Goal: Transaction & Acquisition: Purchase product/service

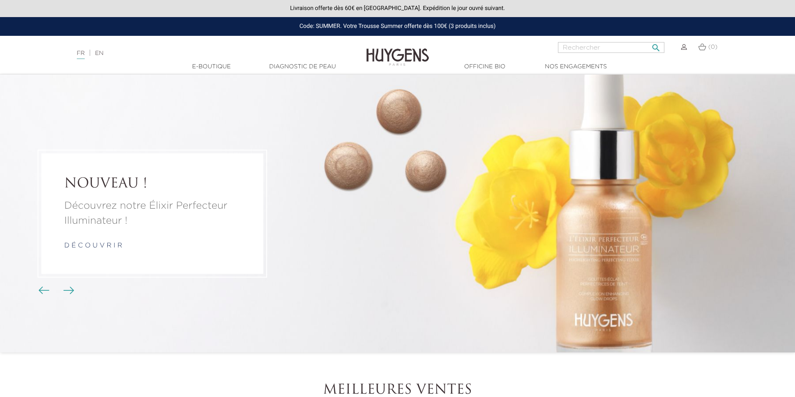
click at [596, 45] on input "Rechercher" at bounding box center [611, 47] width 106 height 11
type input "GEL NETTOYANT VISAGE"
click at [648, 40] on button " Rechercher" at bounding box center [655, 45] width 15 height 11
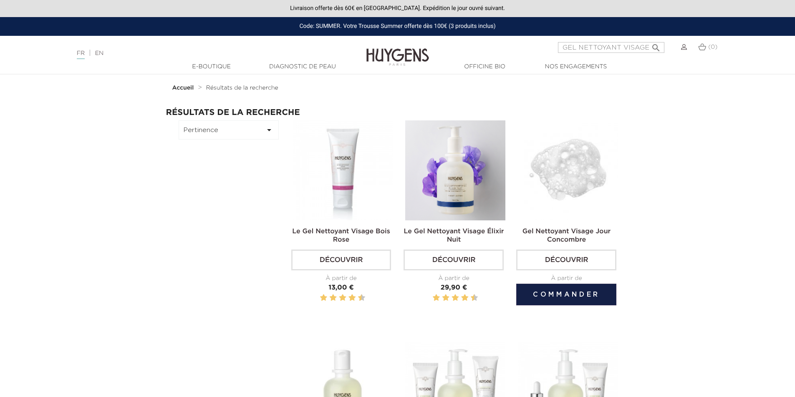
drag, startPoint x: 610, startPoint y: 325, endPoint x: 587, endPoint y: 144, distance: 182.5
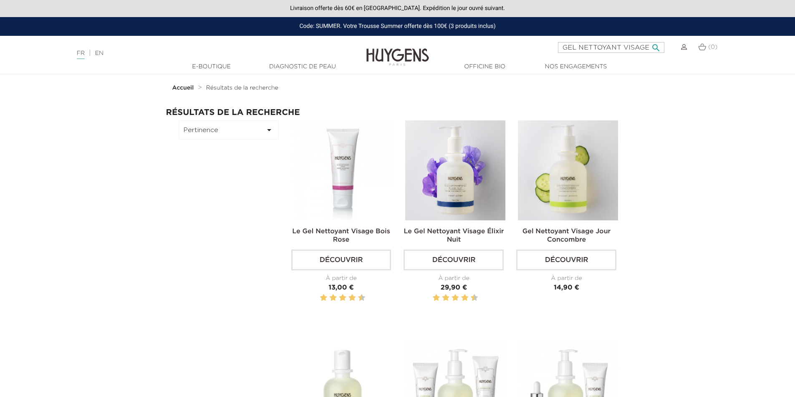
click at [586, 51] on input "GEL NETTOYANT VISAGE" at bounding box center [611, 47] width 106 height 11
type input "GOMMAGE"
click at [648, 40] on button " Rechercher" at bounding box center [655, 45] width 15 height 11
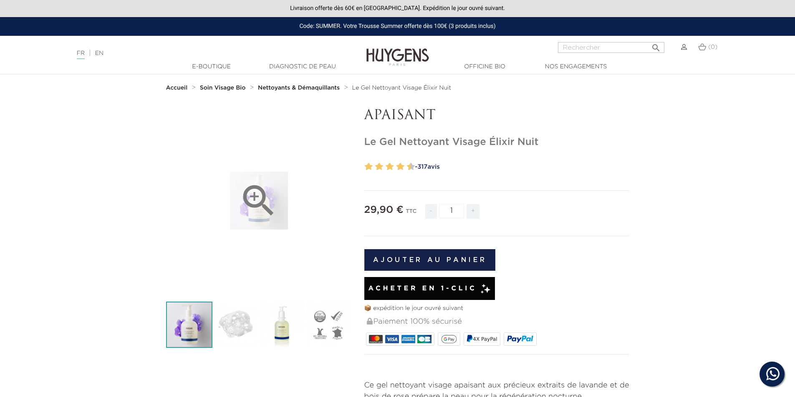
click at [257, 199] on icon "" at bounding box center [259, 201] width 42 height 42
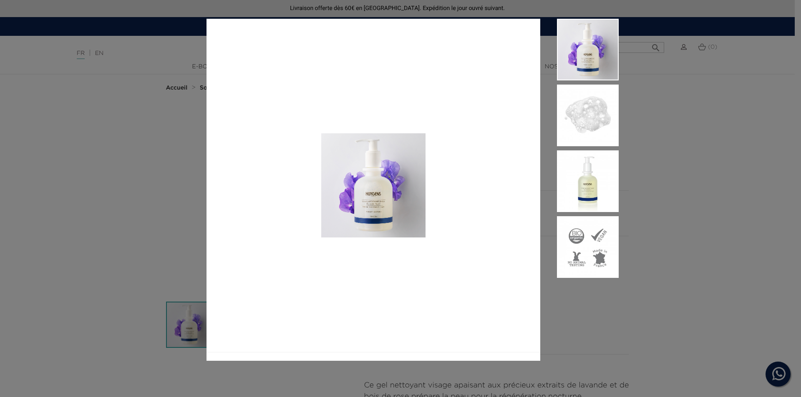
click at [366, 192] on img at bounding box center [373, 186] width 334 height 334
click at [600, 133] on img at bounding box center [588, 116] width 62 height 62
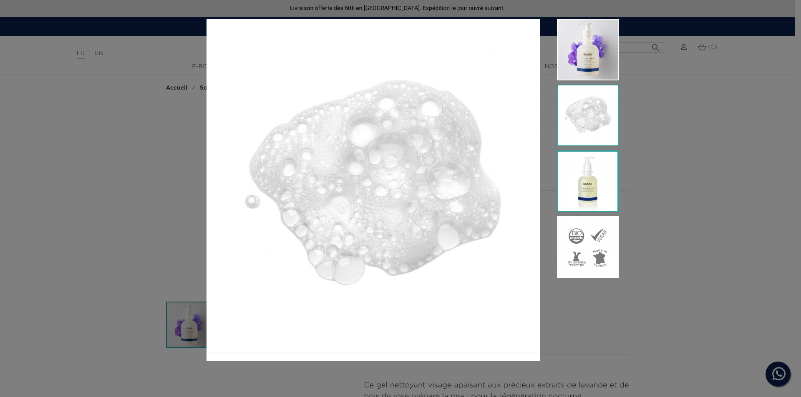
click at [584, 184] on img at bounding box center [588, 182] width 62 height 62
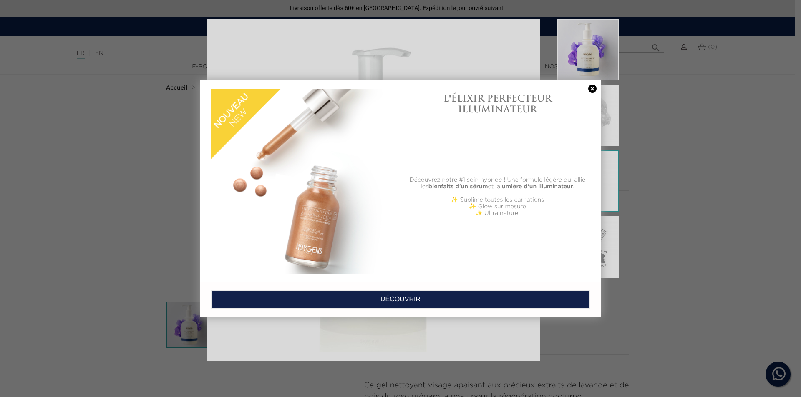
click at [595, 86] on link at bounding box center [592, 89] width 12 height 9
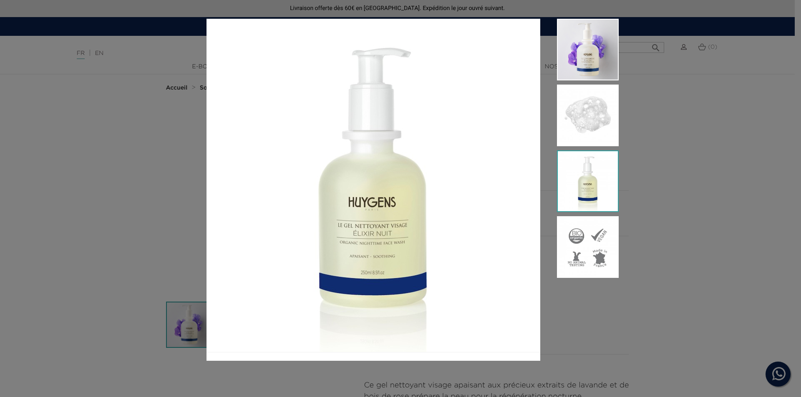
click at [767, 297] on div at bounding box center [400, 198] width 801 height 397
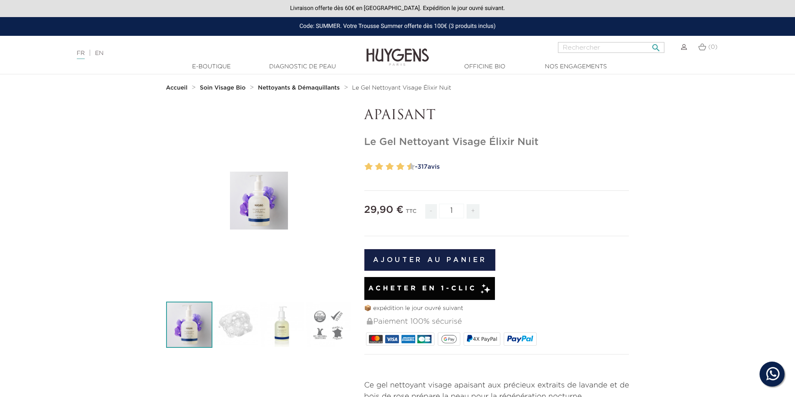
click at [578, 46] on input "Rechercher" at bounding box center [611, 47] width 106 height 11
type input "GOMMAGE POUR LE CORPS"
click at [648, 40] on button " Rechercher" at bounding box center [655, 45] width 15 height 11
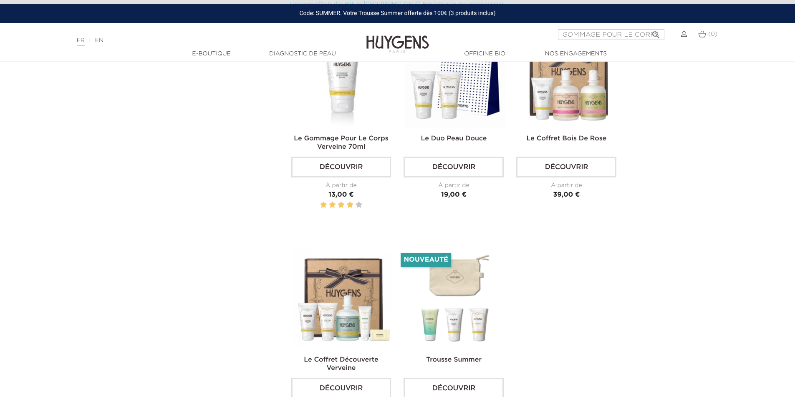
scroll to position [83, 0]
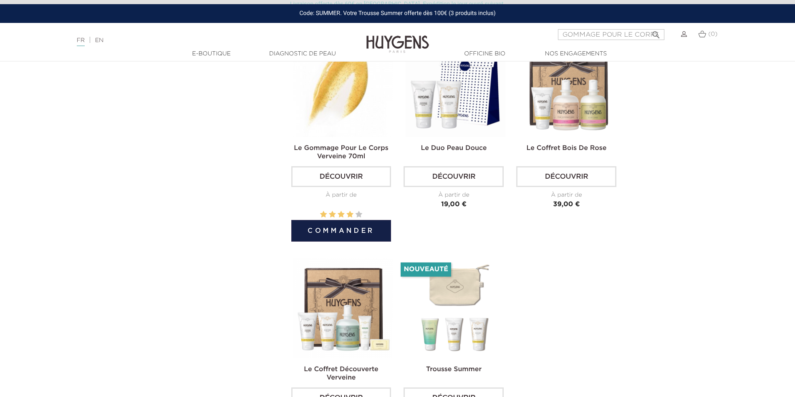
click at [364, 112] on img at bounding box center [343, 87] width 100 height 100
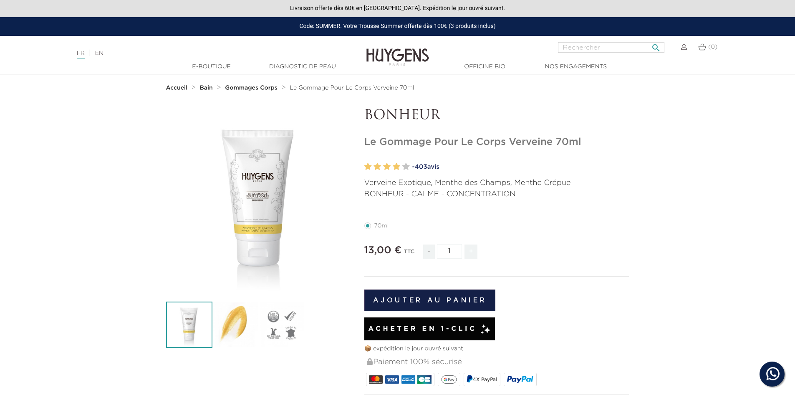
click at [576, 43] on input "Rechercher" at bounding box center [611, 47] width 106 height 11
type input "GEL NETTOYANT VISAGE PURIFIANT"
click at [648, 40] on button " Rechercher" at bounding box center [655, 45] width 15 height 11
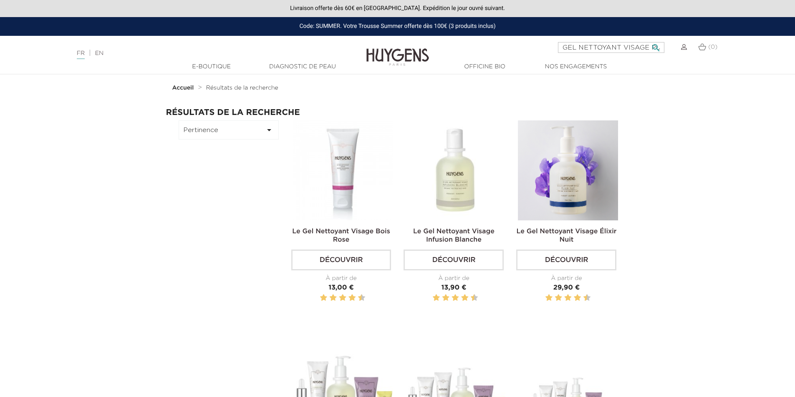
click at [579, 47] on input "GEL NETTOYANT VISAGE PURIFIANT" at bounding box center [611, 47] width 106 height 11
type input "CONCOMBRE"
click at [648, 40] on button " Rechercher" at bounding box center [655, 45] width 15 height 11
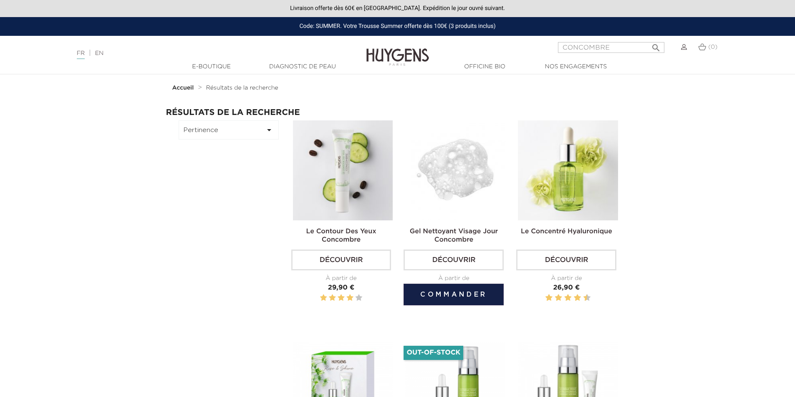
click at [458, 186] on img at bounding box center [455, 171] width 100 height 100
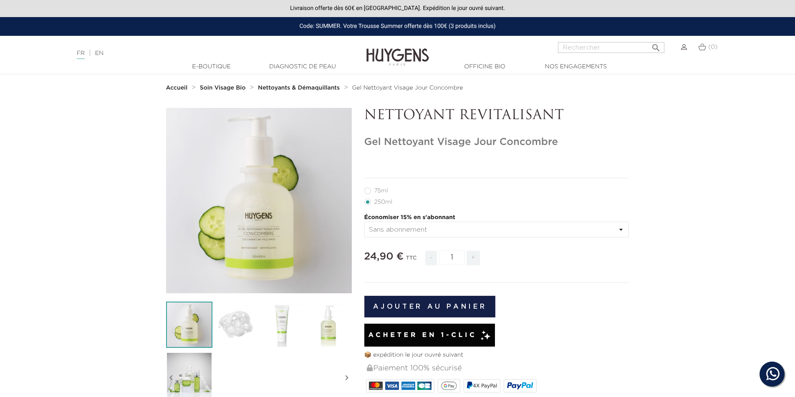
click at [366, 189] on label11"] "75ml" at bounding box center [381, 191] width 34 height 7
radio input "true"
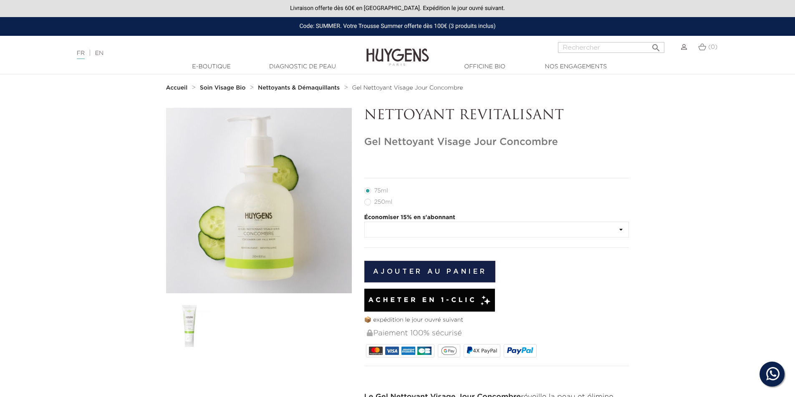
click at [584, 227] on select at bounding box center [496, 230] width 265 height 16
click at [584, 228] on select at bounding box center [496, 230] width 265 height 16
click at [584, 251] on form "75ml 250ml Économiser 15% en s'abonnant" at bounding box center [496, 282] width 265 height 194
click at [368, 203] on label35"] "250ml" at bounding box center [383, 202] width 38 height 7
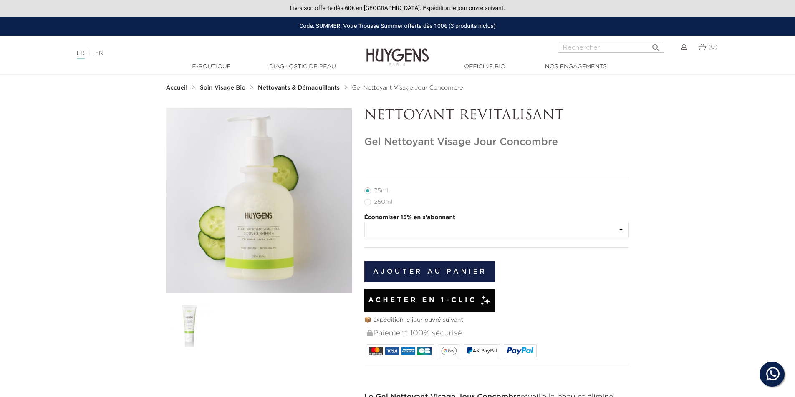
radio input "true"
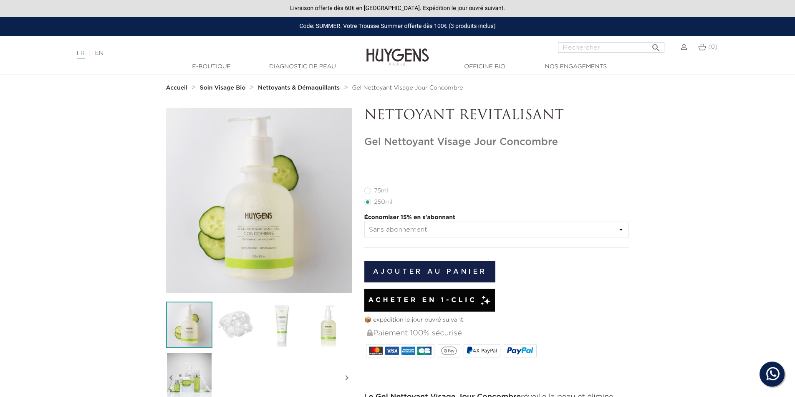
click at [370, 191] on label11"] "75ml" at bounding box center [381, 191] width 34 height 7
radio input "true"
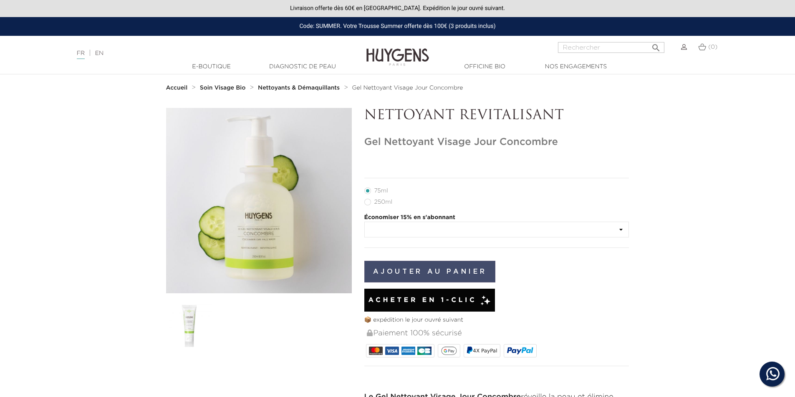
click at [418, 275] on button "Ajouter au panier" at bounding box center [429, 272] width 131 height 22
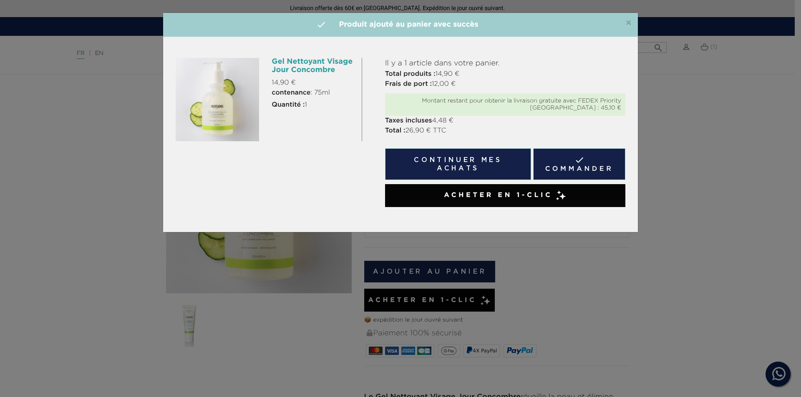
click at [624, 21] on h4 " Produit ajouté au panier avec succès" at bounding box center [400, 24] width 462 height 11
click at [628, 23] on span "×" at bounding box center [628, 23] width 6 height 10
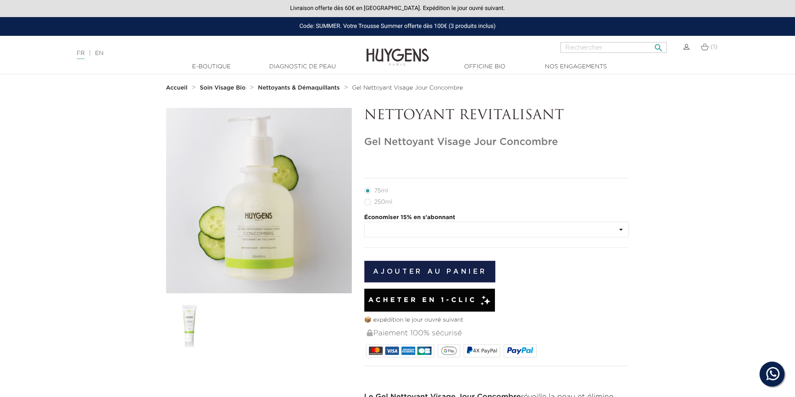
click at [595, 47] on input "Rechercher" at bounding box center [613, 47] width 106 height 11
type input "BOUE"
click at [651, 40] on button " Rechercher" at bounding box center [658, 45] width 15 height 11
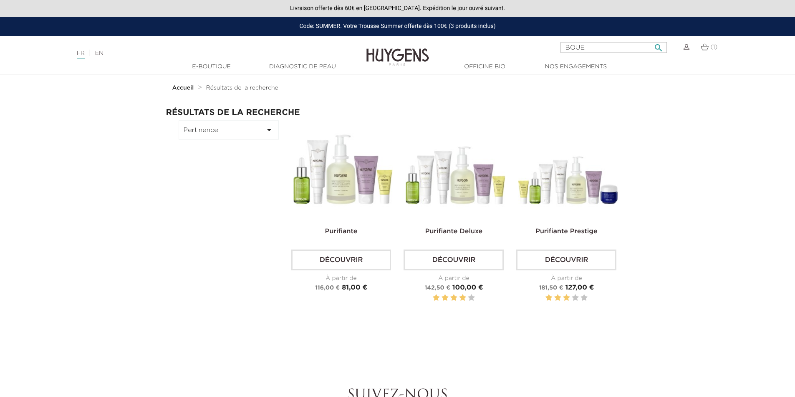
drag, startPoint x: 593, startPoint y: 49, endPoint x: 459, endPoint y: 55, distance: 134.0
click at [459, 55] on div "Langue : FR | EN Français English BOUE  Rechercher (1) " at bounding box center [397, 52] width 795 height 20
type input "HUILE DE MASSAGE"
click at [651, 40] on button " Rechercher" at bounding box center [658, 45] width 15 height 11
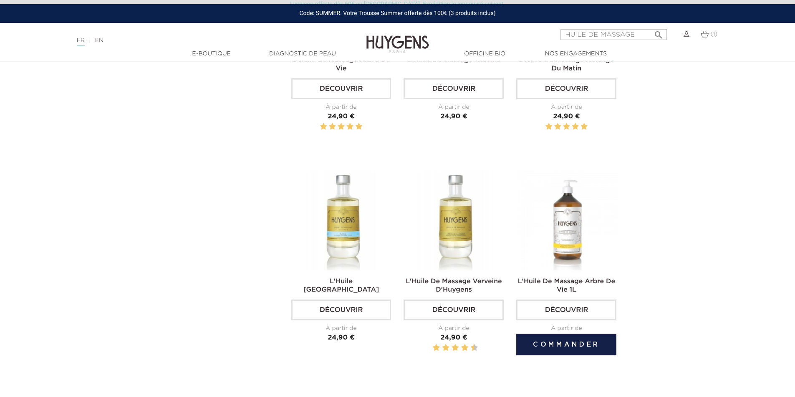
scroll to position [209, 0]
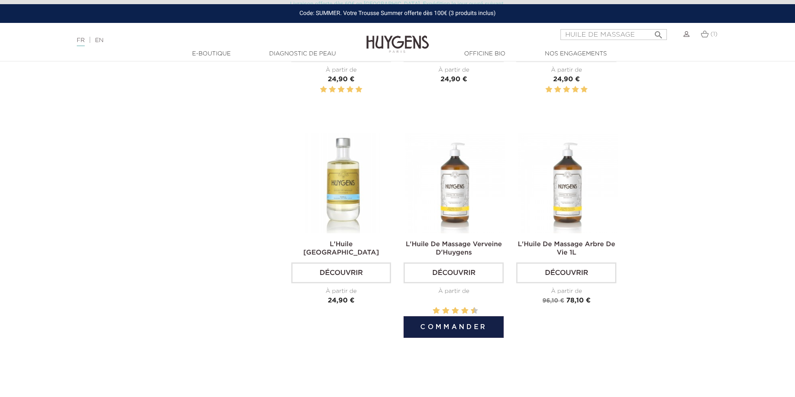
click at [448, 184] on img at bounding box center [455, 183] width 100 height 100
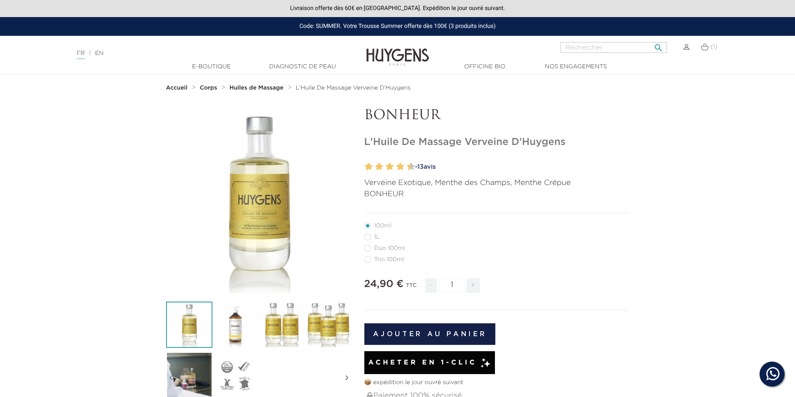
click at [586, 47] on input "Rechercher" at bounding box center [613, 47] width 106 height 11
type input "GOMMAGE"
click at [651, 40] on button " Rechercher" at bounding box center [658, 45] width 15 height 11
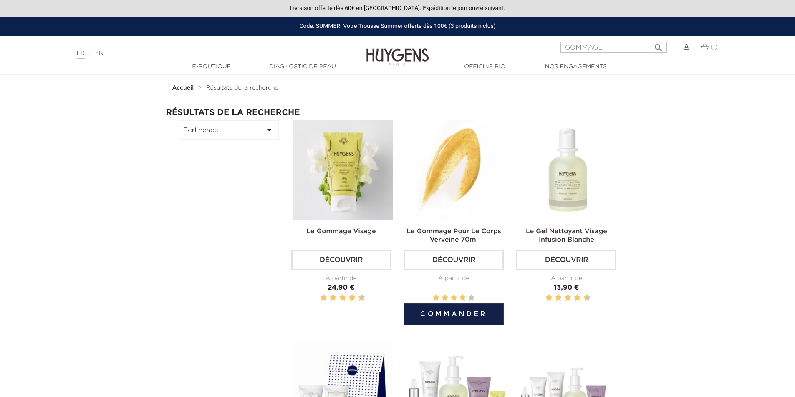
click at [460, 169] on img at bounding box center [455, 171] width 100 height 100
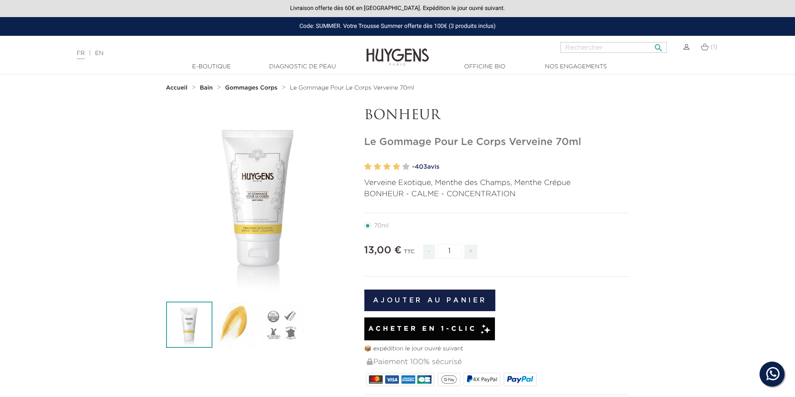
click at [597, 47] on input "Rechercher" at bounding box center [613, 47] width 106 height 11
type input "ACIDE"
click at [651, 40] on button " Rechercher" at bounding box center [658, 45] width 15 height 11
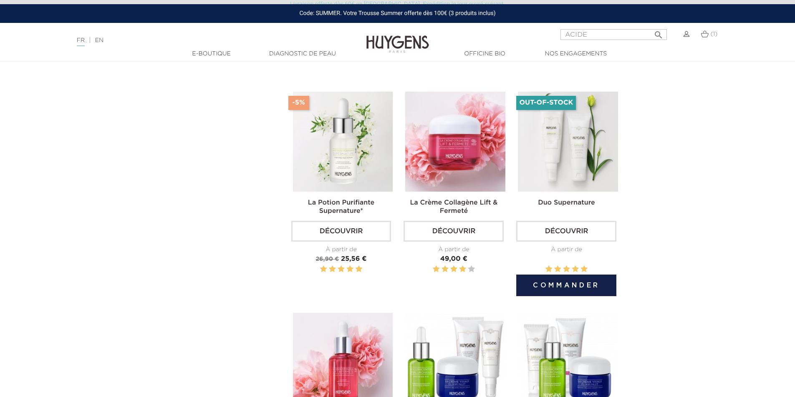
scroll to position [42, 0]
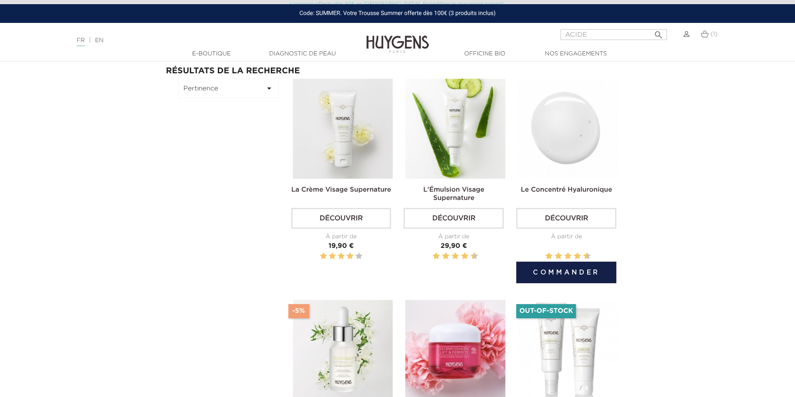
click at [569, 144] on img at bounding box center [568, 129] width 100 height 100
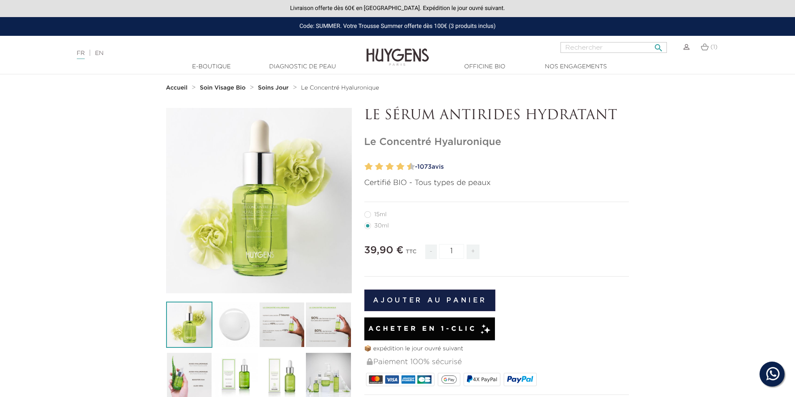
click at [575, 47] on input "Rechercher" at bounding box center [613, 47] width 106 height 11
type input "SHAMPOOING"
click at [651, 40] on button " Rechercher" at bounding box center [658, 45] width 15 height 11
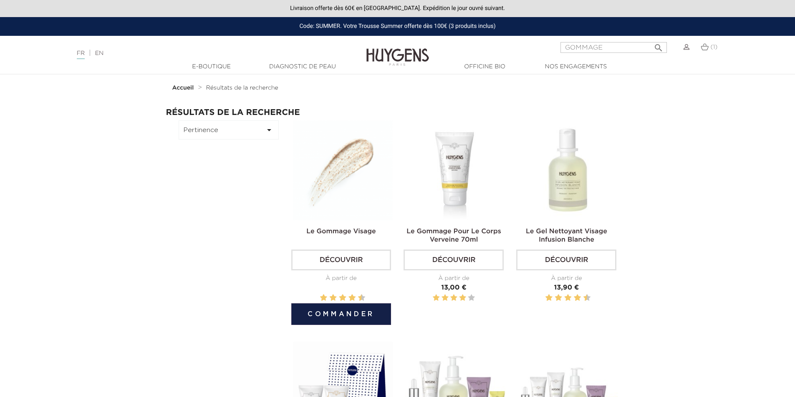
click at [349, 159] on img at bounding box center [343, 171] width 100 height 100
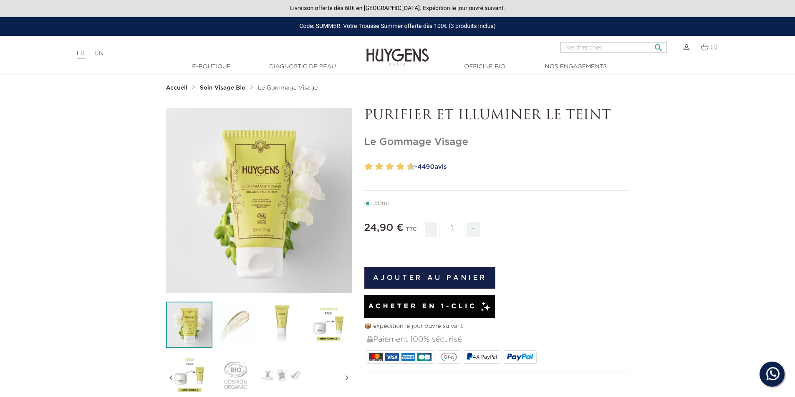
click at [590, 44] on input "Rechercher" at bounding box center [613, 47] width 106 height 11
type input "serum uv"
click at [651, 40] on button " Rechercher" at bounding box center [658, 45] width 15 height 11
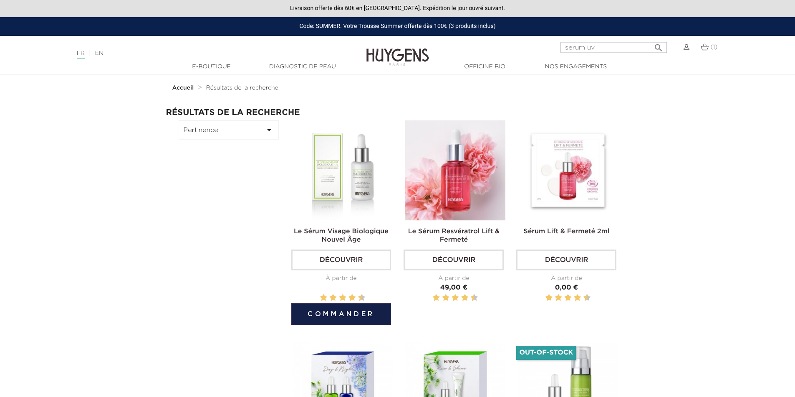
click at [360, 176] on img at bounding box center [343, 171] width 100 height 100
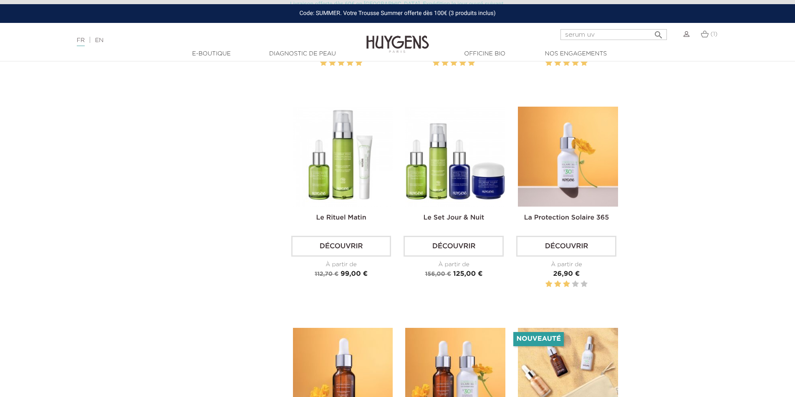
scroll to position [459, 0]
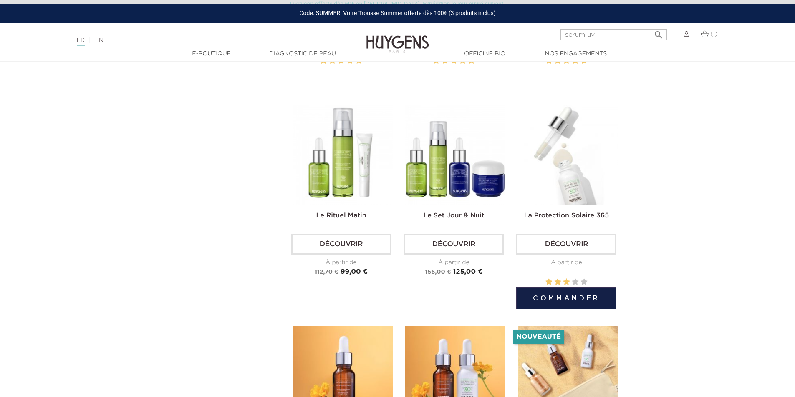
click at [560, 158] on img at bounding box center [568, 155] width 100 height 100
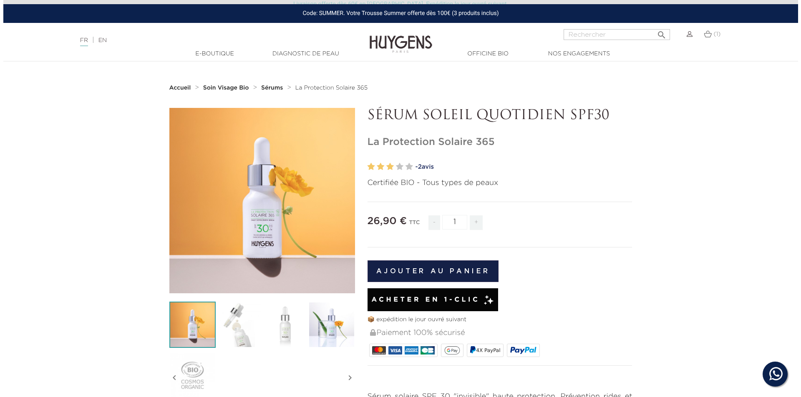
scroll to position [42, 0]
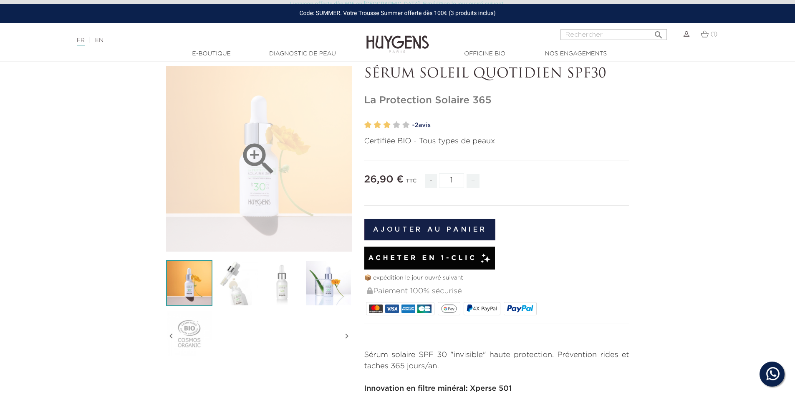
click at [257, 179] on icon "" at bounding box center [259, 159] width 42 height 42
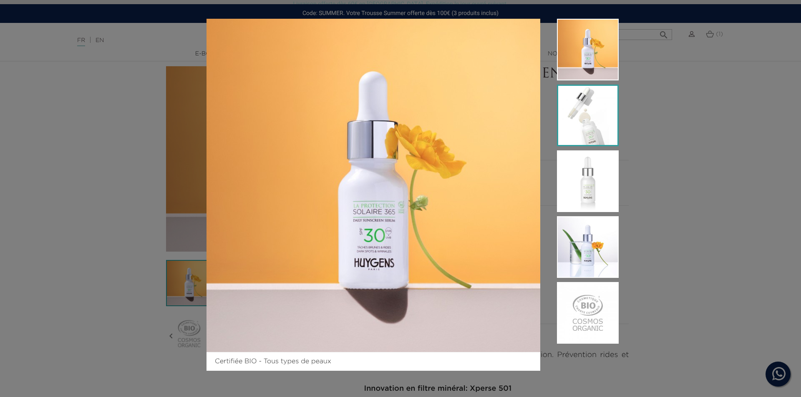
click at [588, 113] on img at bounding box center [588, 116] width 62 height 62
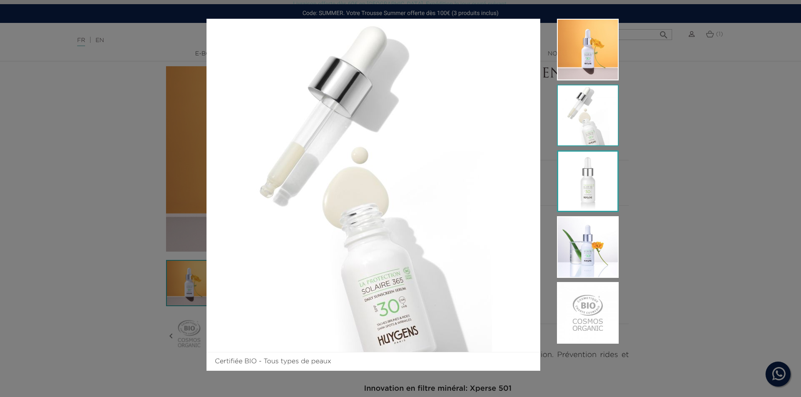
click at [581, 176] on img at bounding box center [588, 182] width 62 height 62
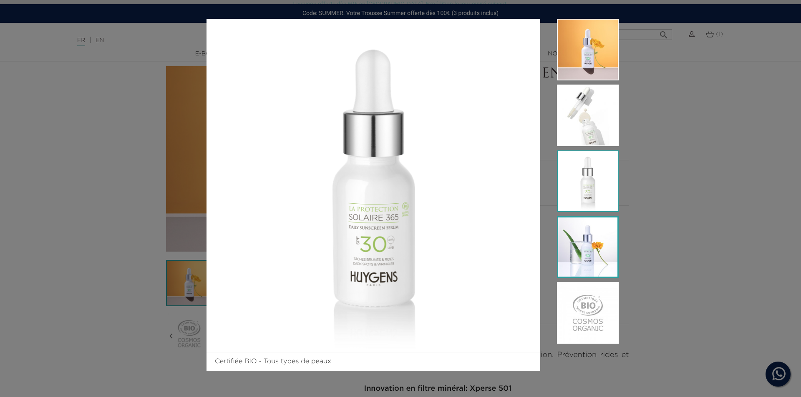
click at [579, 243] on img at bounding box center [588, 247] width 62 height 62
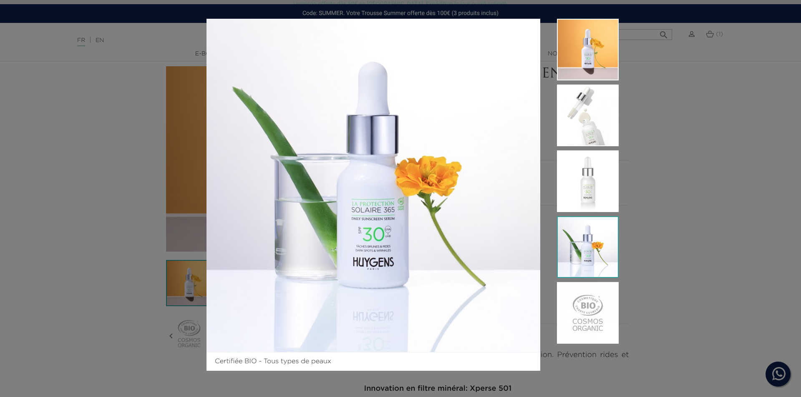
click at [754, 277] on div "Certifiée BIO - Tous types de peaux" at bounding box center [400, 198] width 801 height 397
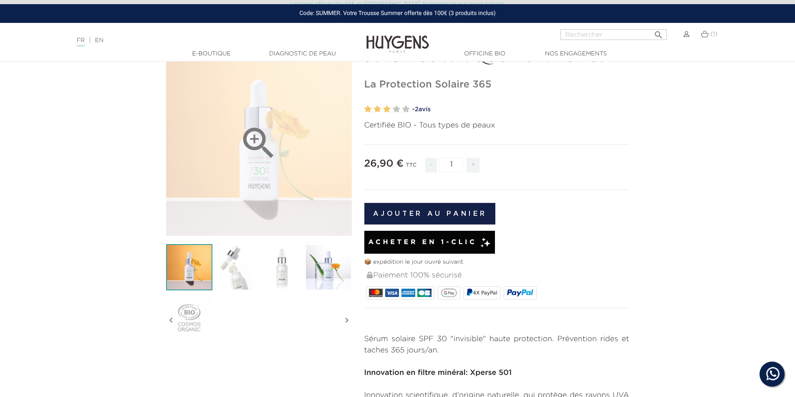
scroll to position [0, 0]
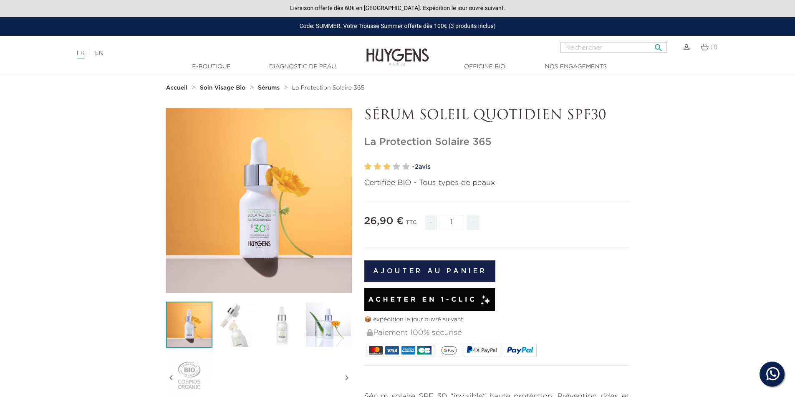
click at [587, 45] on input "Rechercher" at bounding box center [613, 47] width 106 height 11
type input "HUILE VOSAGHE"
click at [651, 40] on button " Rechercher" at bounding box center [658, 45] width 15 height 11
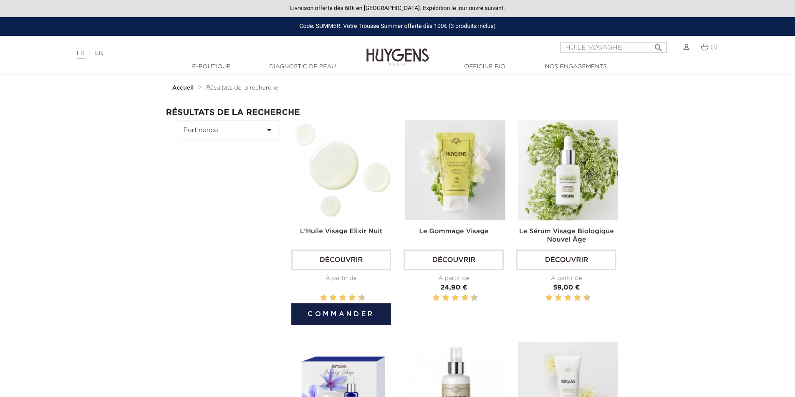
click at [360, 173] on img at bounding box center [343, 171] width 100 height 100
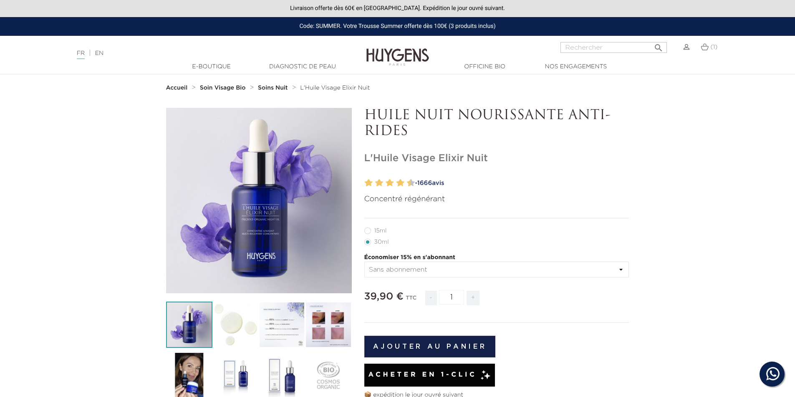
click at [367, 232] on label12"] "15ml" at bounding box center [380, 231] width 33 height 7
radio input "true"
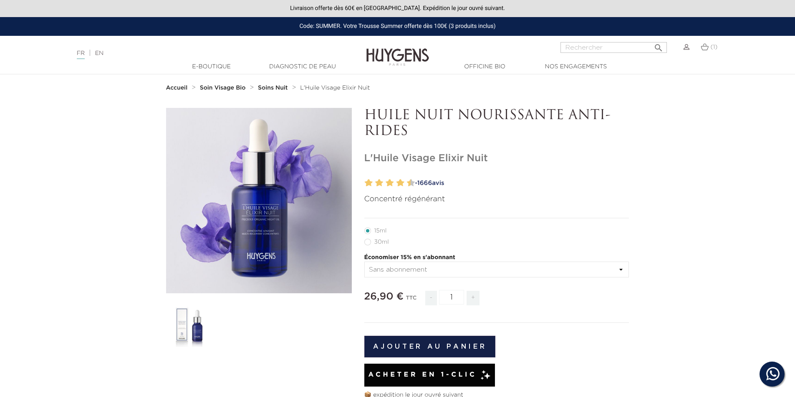
click at [368, 243] on label22"] "30ml" at bounding box center [381, 242] width 35 height 7
radio input "true"
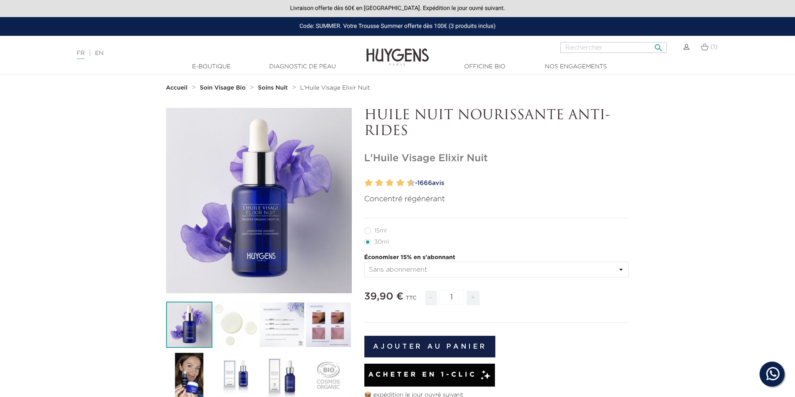
click at [589, 45] on input "Rechercher" at bounding box center [613, 47] width 106 height 11
type input "AUTOBRONZANT"
click at [651, 40] on button " Rechercher" at bounding box center [658, 45] width 15 height 11
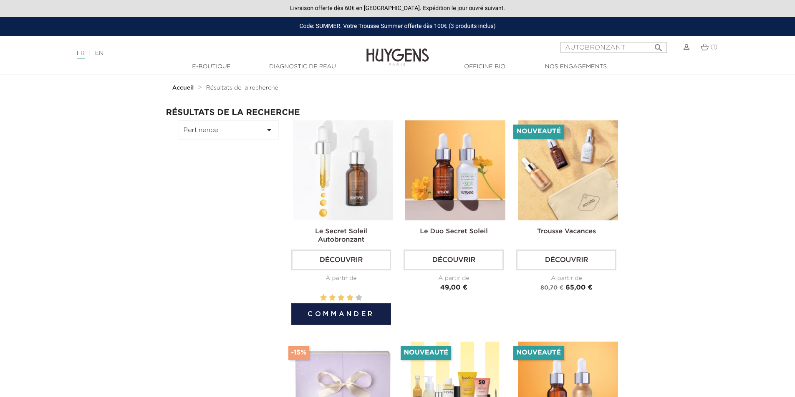
click at [355, 197] on img at bounding box center [343, 171] width 100 height 100
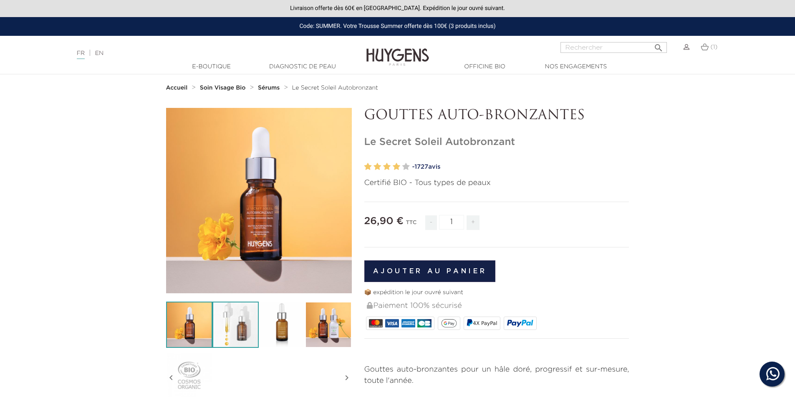
click at [247, 323] on img at bounding box center [235, 325] width 46 height 46
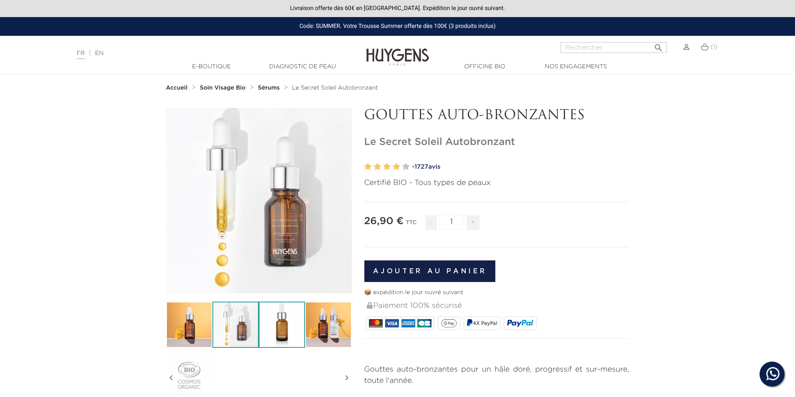
click at [288, 319] on img at bounding box center [282, 325] width 46 height 46
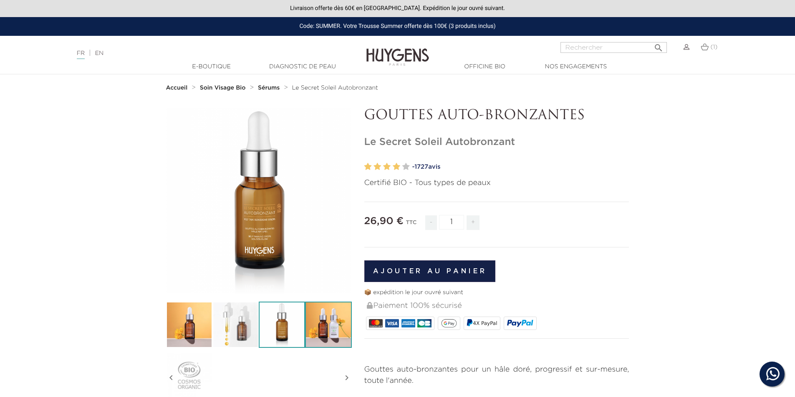
click at [322, 322] on img at bounding box center [328, 325] width 46 height 46
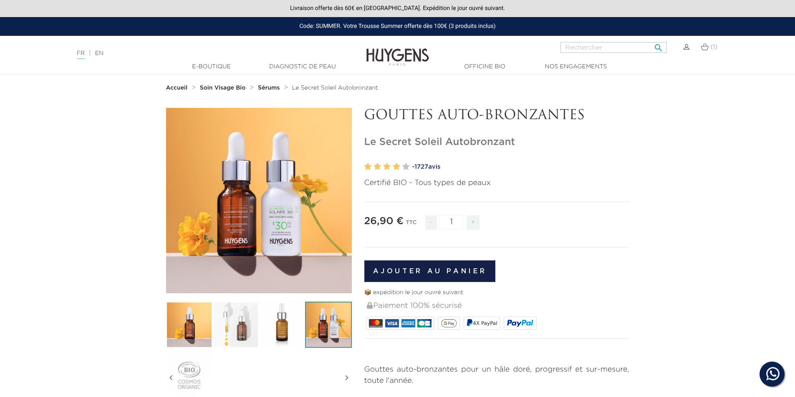
click at [593, 46] on input "Rechercher" at bounding box center [613, 47] width 106 height 11
type input "CONCENTRE HYALURONIQUE"
click at [651, 40] on button " Rechercher" at bounding box center [658, 45] width 15 height 11
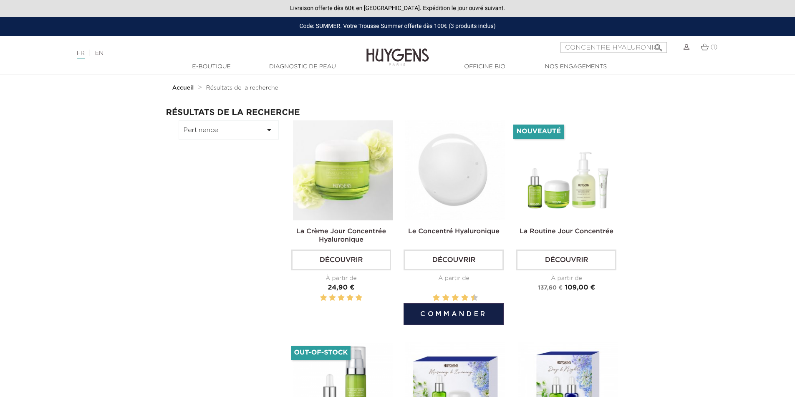
click at [461, 197] on img at bounding box center [455, 171] width 100 height 100
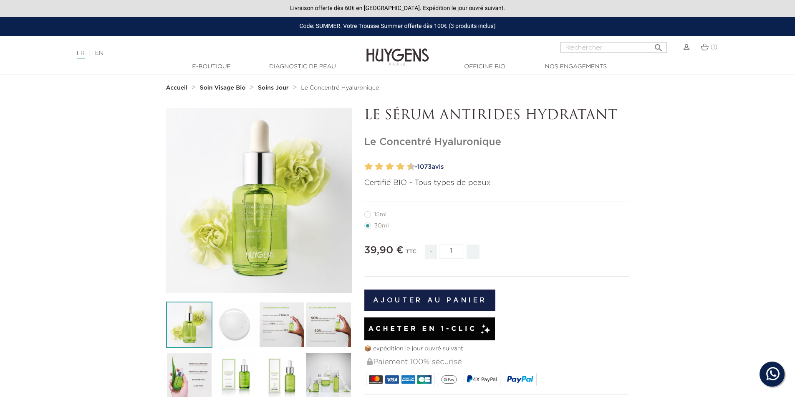
click at [367, 214] on label12"] "15ml" at bounding box center [380, 214] width 33 height 7
radio input "true"
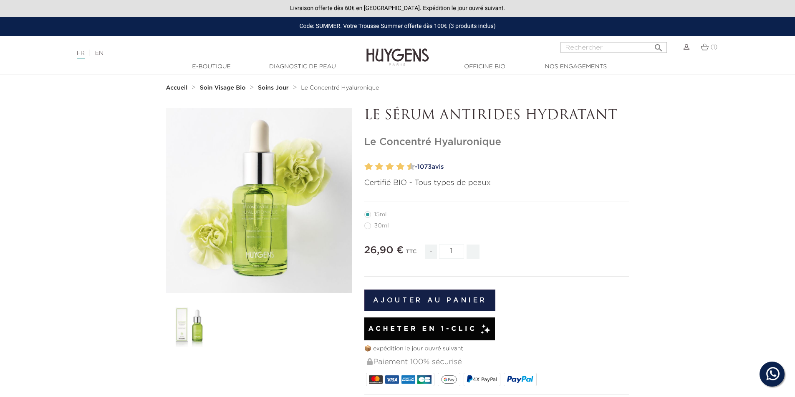
click at [370, 226] on label22"] "30ml" at bounding box center [381, 226] width 35 height 7
radio input "true"
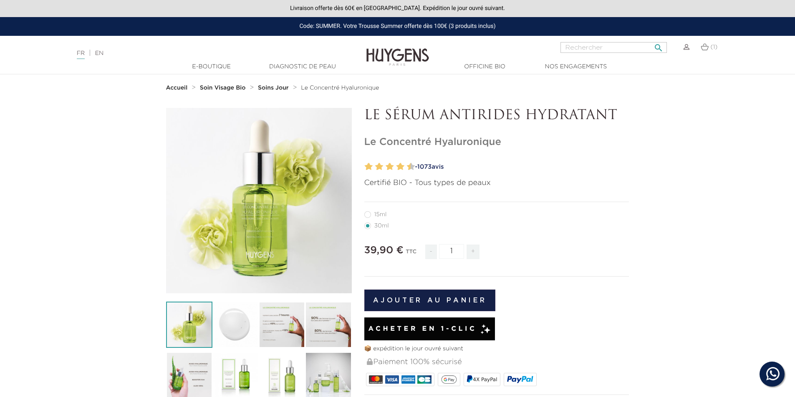
click at [588, 47] on input "Rechercher" at bounding box center [613, 47] width 106 height 11
type input "cils"
click at [651, 40] on button " Rechercher" at bounding box center [658, 45] width 15 height 11
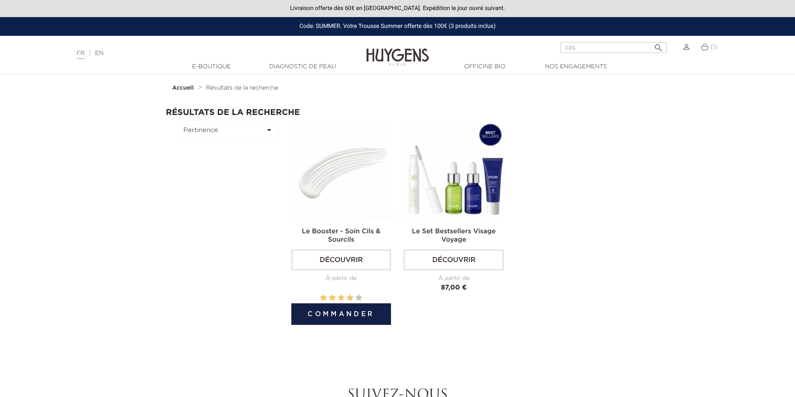
click at [359, 187] on img at bounding box center [343, 171] width 100 height 100
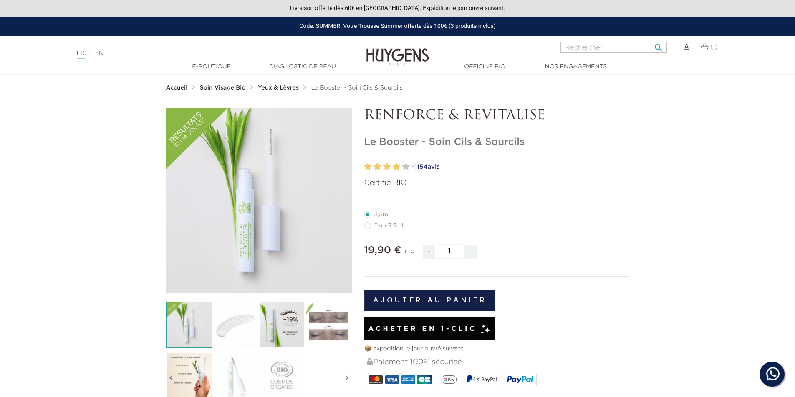
click at [576, 46] on input "Rechercher" at bounding box center [613, 47] width 106 height 11
type input "bonne mine"
click at [651, 40] on button " Rechercher" at bounding box center [658, 45] width 15 height 11
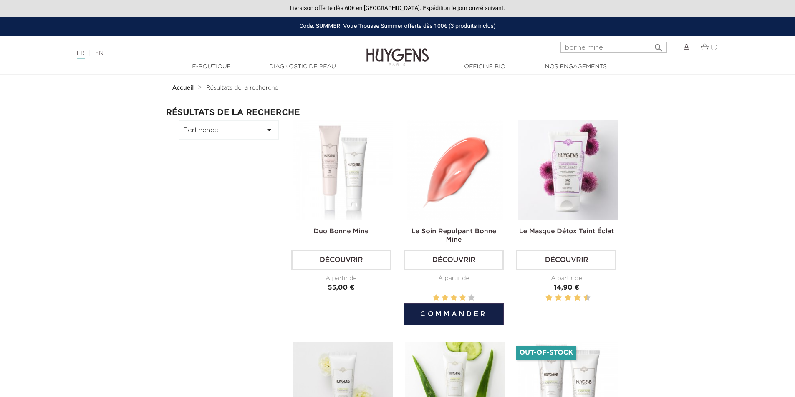
click at [449, 172] on img at bounding box center [455, 171] width 100 height 100
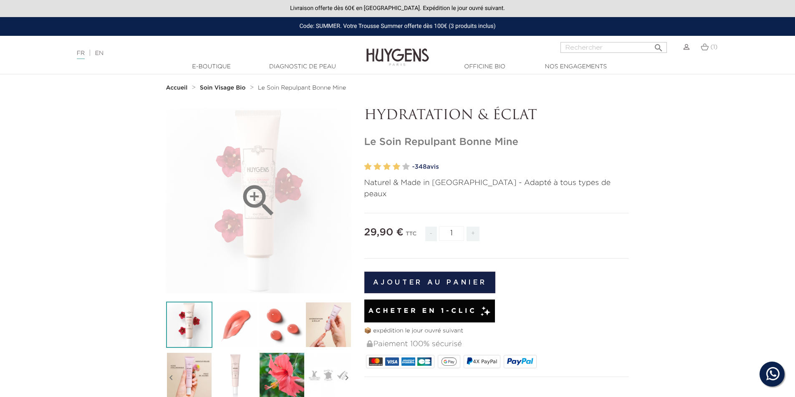
click at [257, 189] on icon "" at bounding box center [259, 201] width 42 height 42
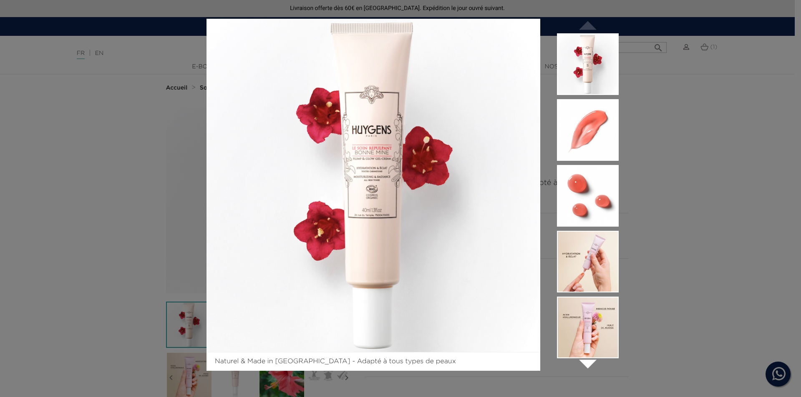
click at [770, 240] on div "Naturel & Made in [GEOGRAPHIC_DATA] - Adapté à tous types de peaux  " at bounding box center [400, 198] width 801 height 397
